Goal: Task Accomplishment & Management: Manage account settings

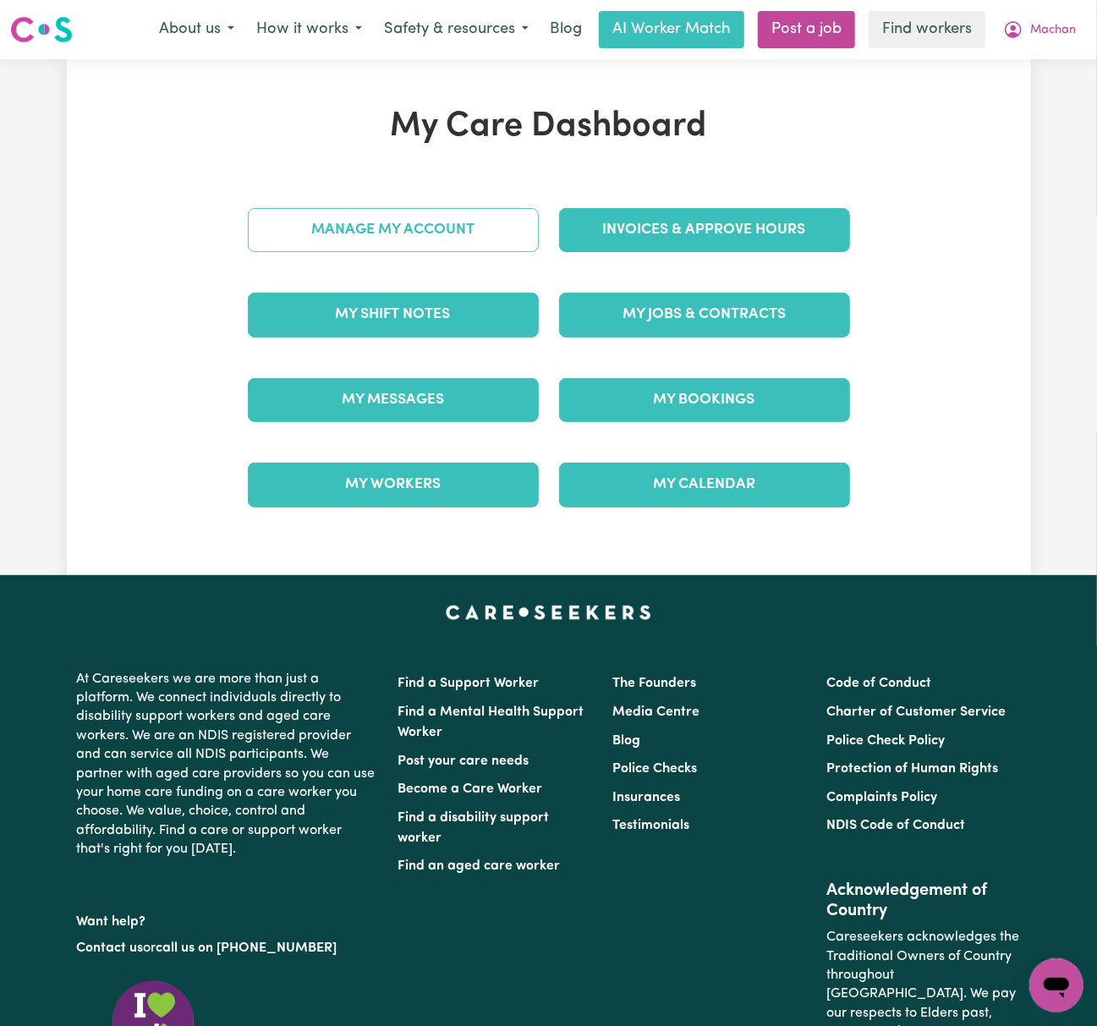
click at [463, 247] on link "Manage My Account" at bounding box center [393, 230] width 291 height 44
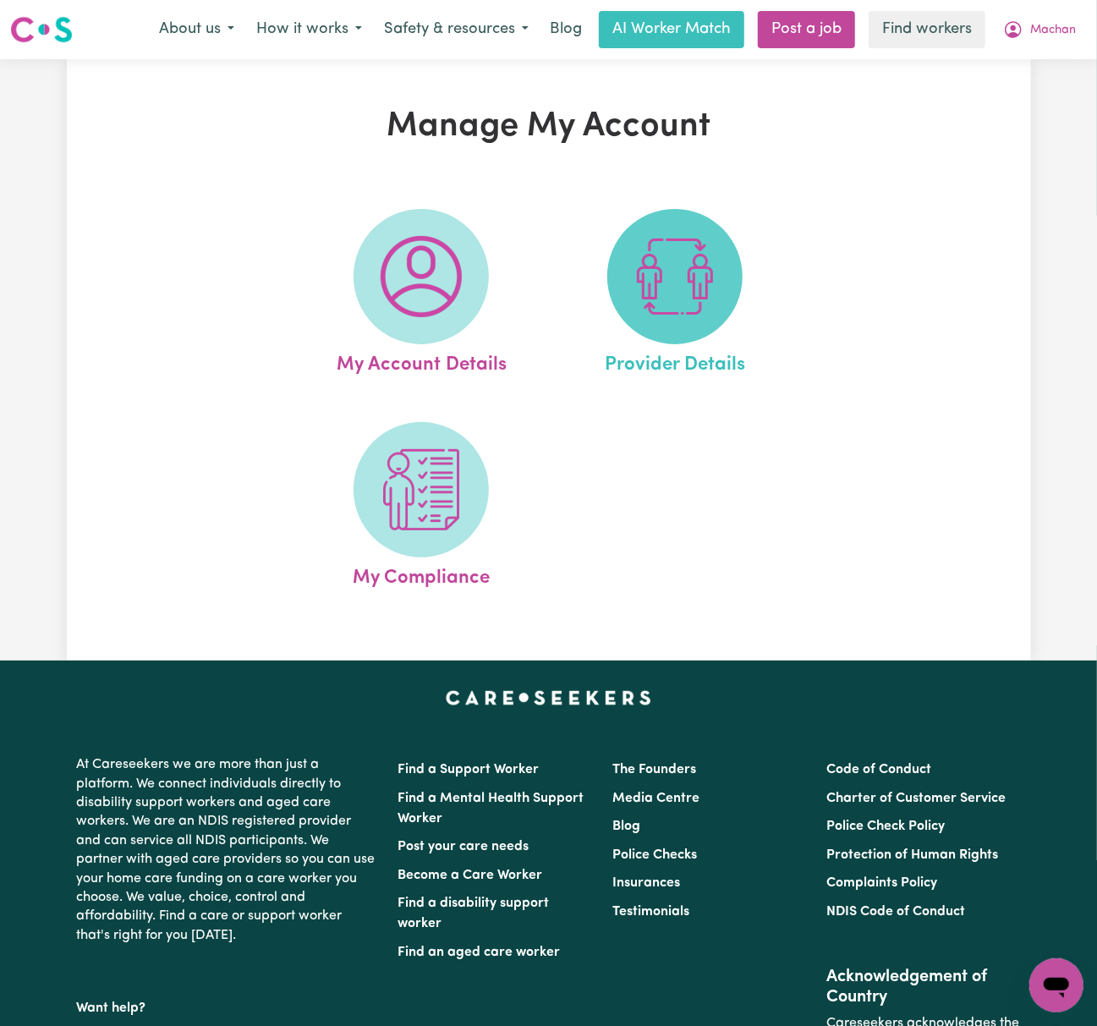
click at [671, 291] on img at bounding box center [674, 276] width 81 height 81
select select "NDIS_FUNDING_PLAN_MANAGED"
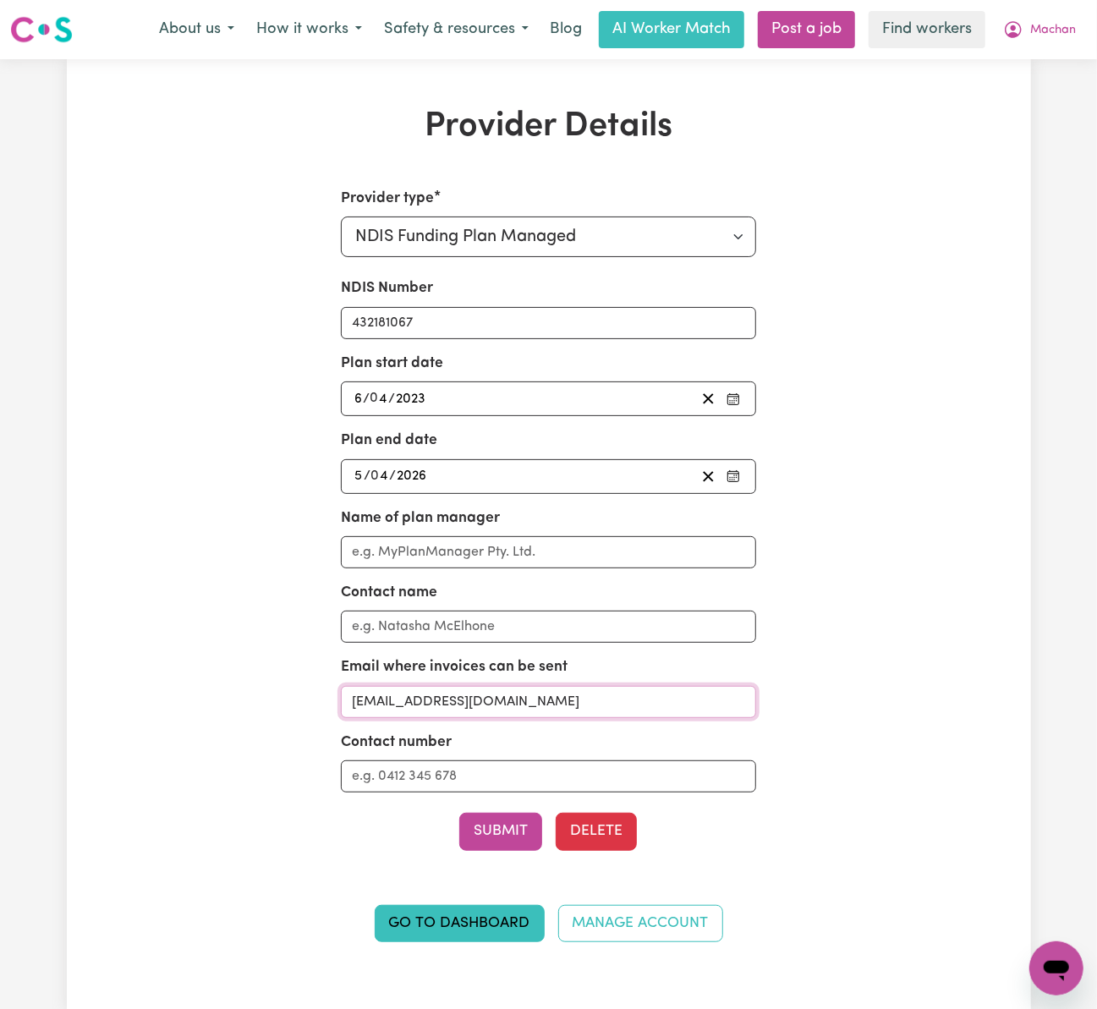
click at [600, 702] on input "[EMAIL_ADDRESS][DOMAIN_NAME]" at bounding box center [548, 702] width 415 height 32
click at [1025, 15] on button "Machan" at bounding box center [1039, 30] width 95 height 36
click at [1033, 54] on link "My Dashboard" at bounding box center [1019, 66] width 134 height 32
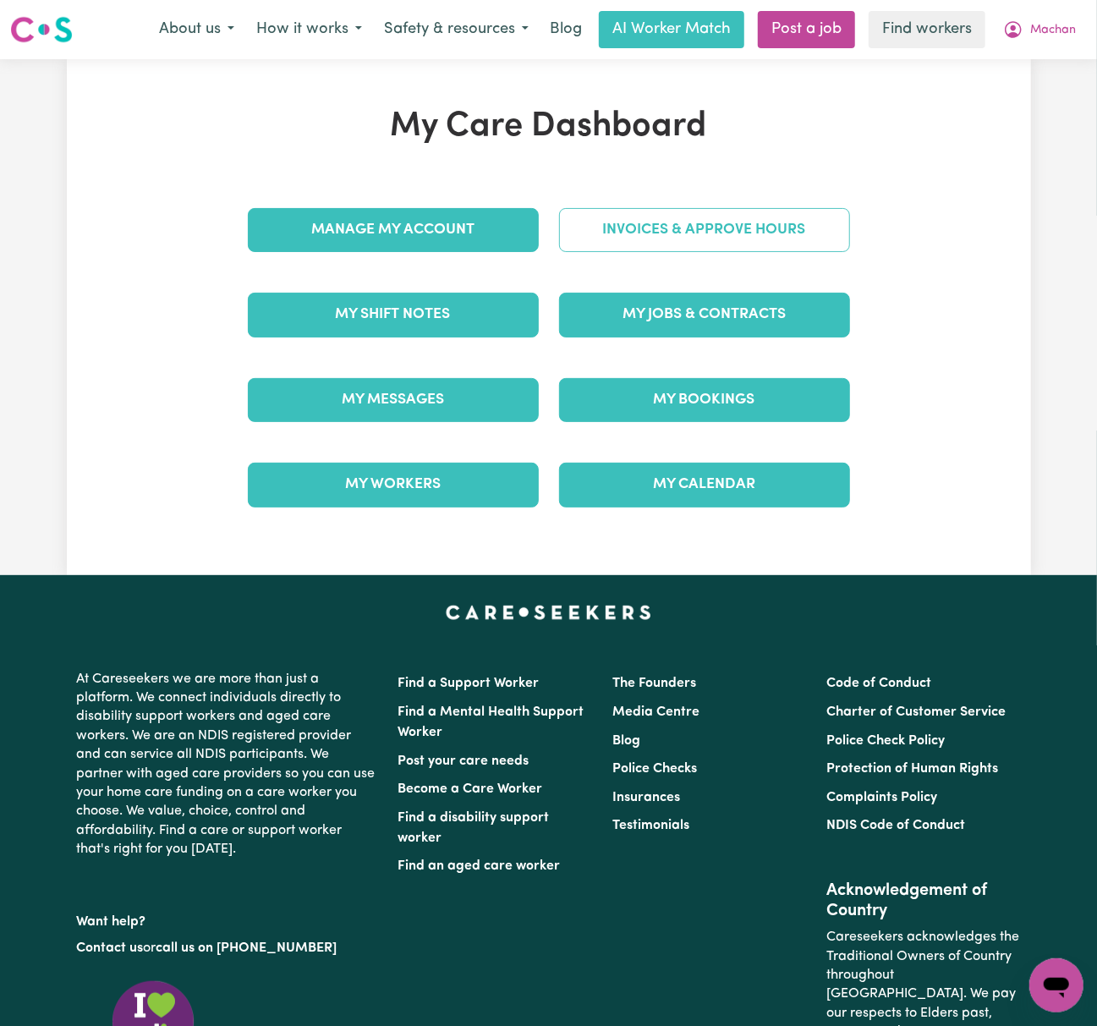
click at [819, 231] on link "Invoices & Approve Hours" at bounding box center [704, 230] width 291 height 44
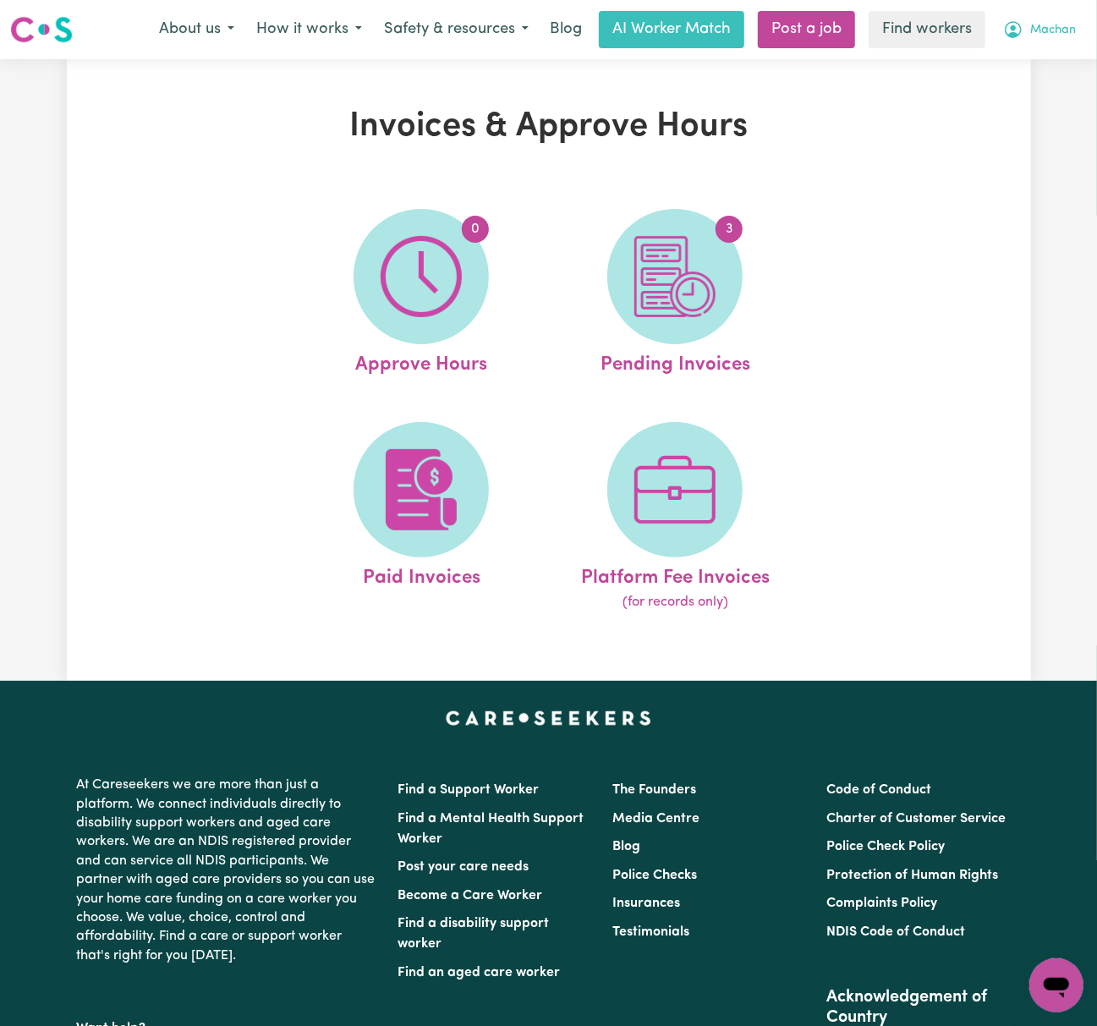
click at [1057, 17] on button "Machan" at bounding box center [1039, 30] width 95 height 36
click at [1071, 90] on link "Logout" at bounding box center [1019, 97] width 134 height 32
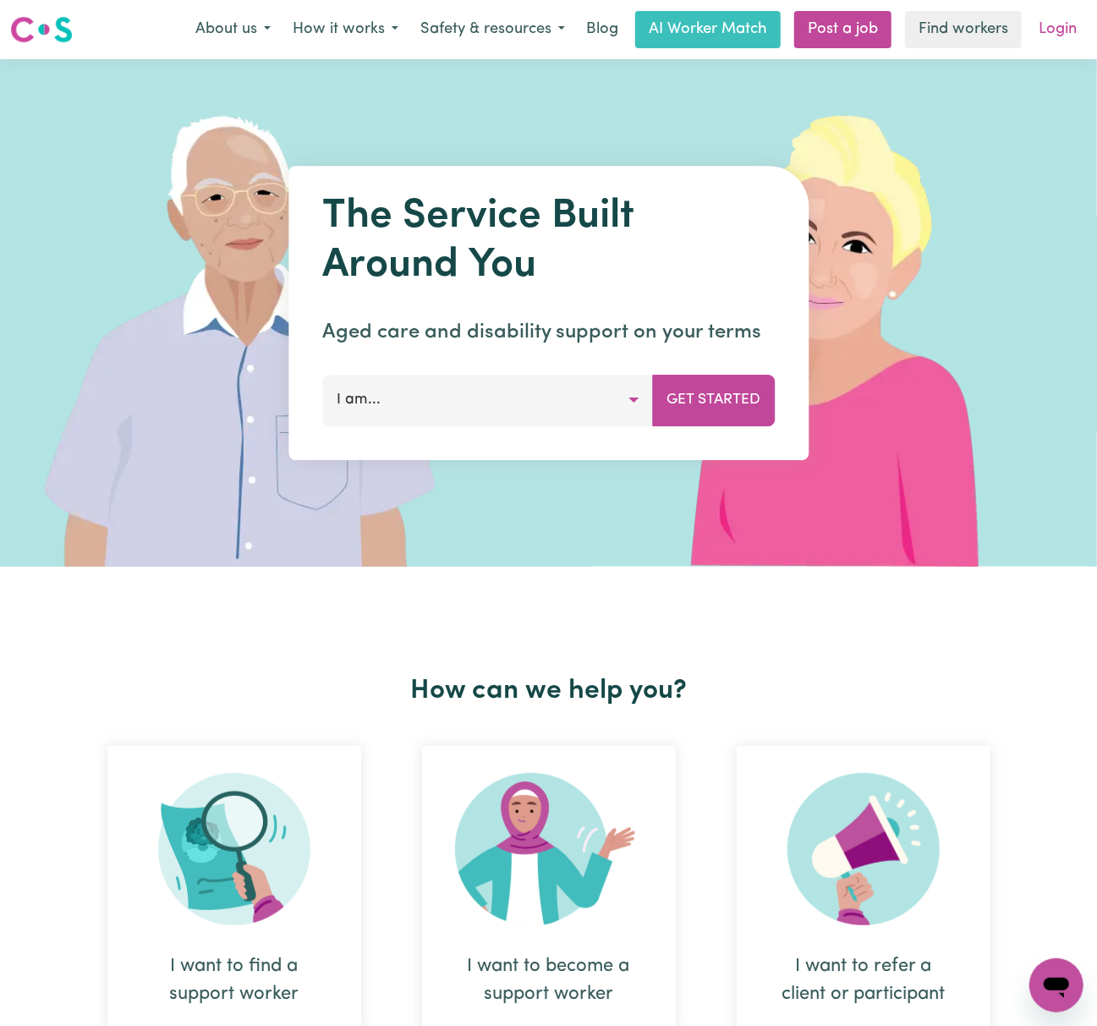
click at [1053, 25] on link "Login" at bounding box center [1057, 29] width 58 height 37
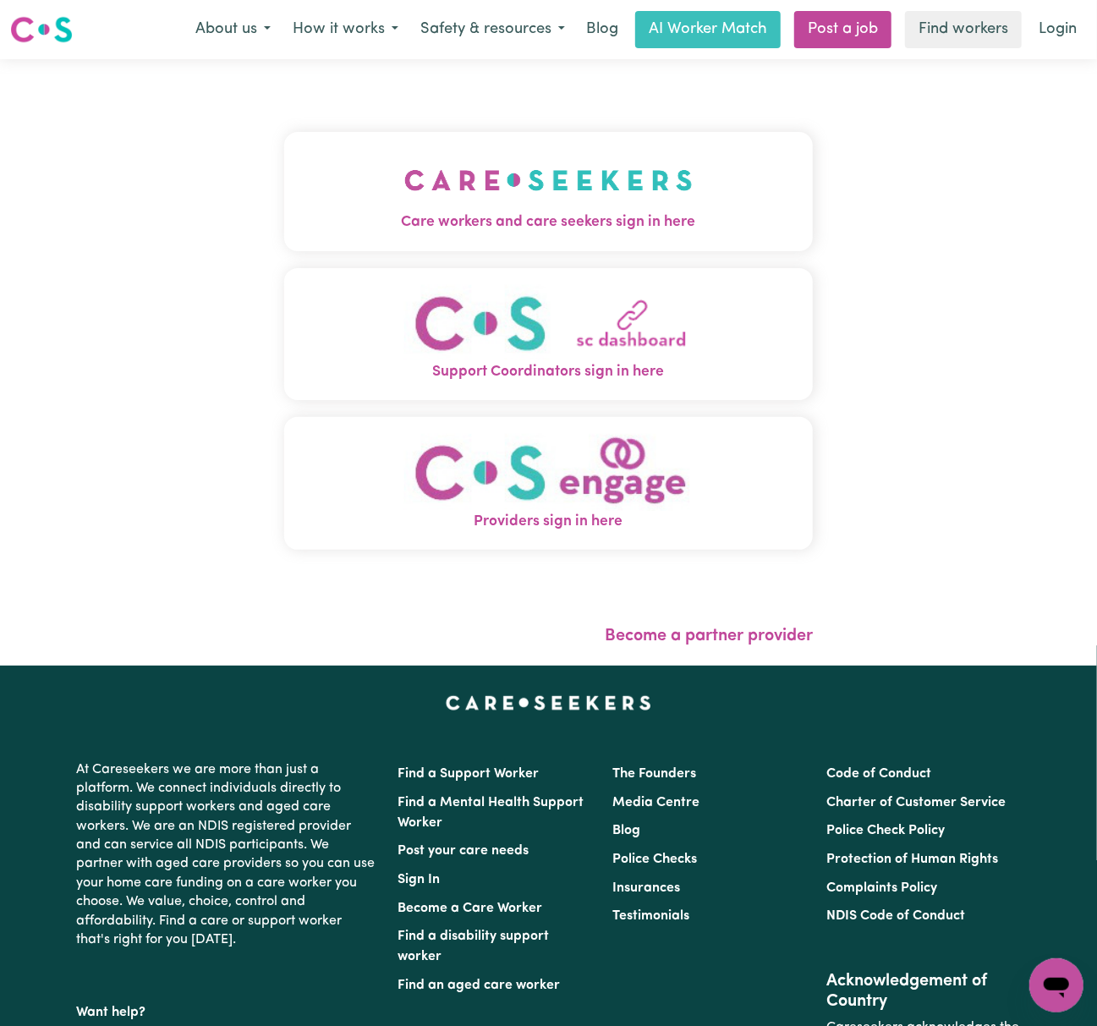
click at [494, 143] on button "Care workers and care seekers sign in here" at bounding box center [548, 191] width 529 height 118
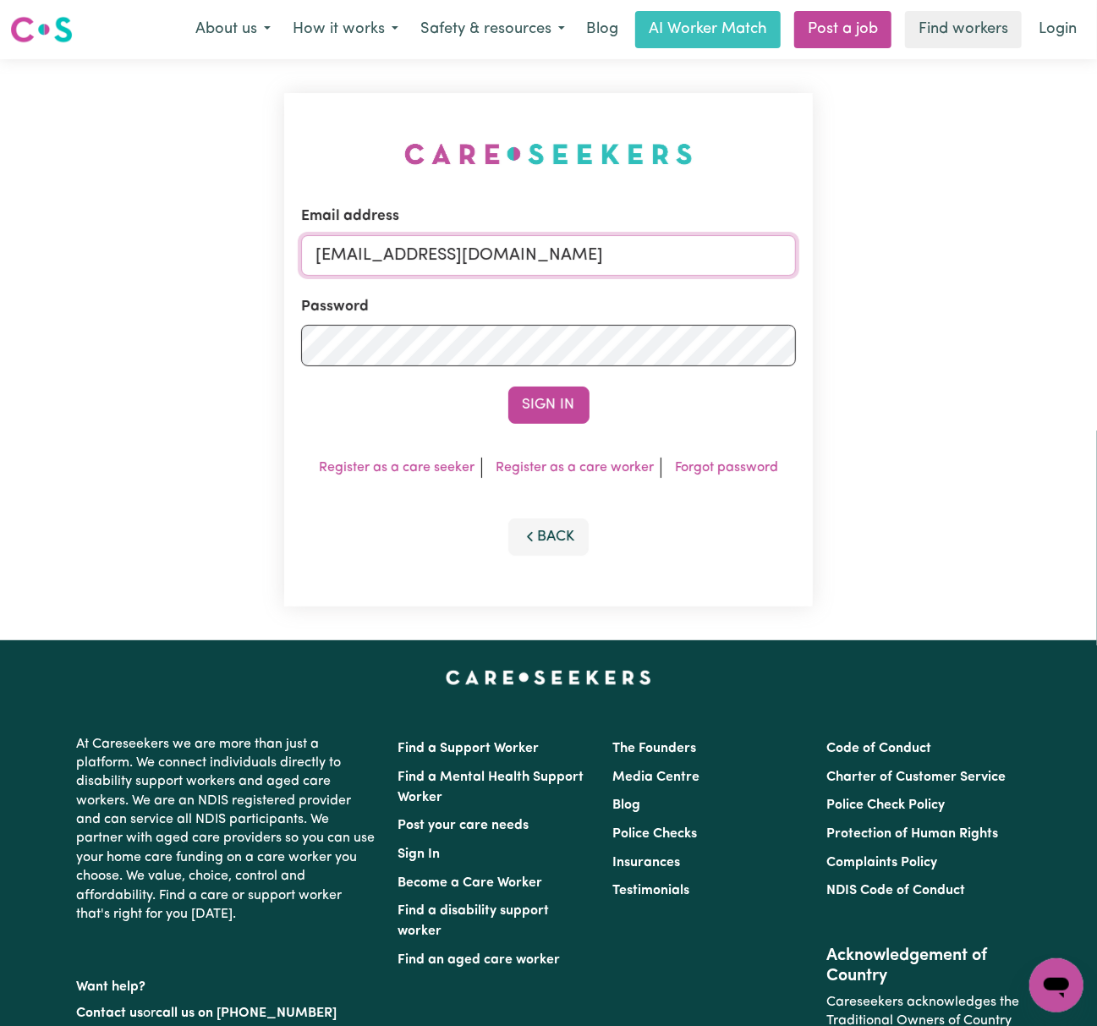
click at [401, 257] on input "[EMAIL_ADDRESS][DOMAIN_NAME]" at bounding box center [548, 255] width 495 height 41
drag, startPoint x: 403, startPoint y: 244, endPoint x: 957, endPoint y: 255, distance: 554.9
click at [957, 255] on div "Email address [EMAIL_ADDRESS][DOMAIN_NAME] Password Sign In Register as a care …" at bounding box center [548, 349] width 1097 height 581
type input "[EMAIL_ADDRESS][DOMAIN_NAME]"
click at [508, 386] on button "Sign In" at bounding box center [548, 404] width 81 height 37
